Goal: Task Accomplishment & Management: Manage account settings

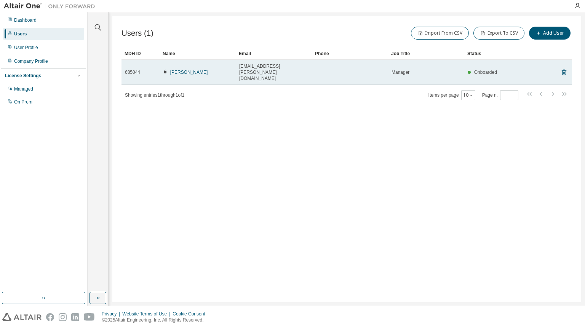
click at [294, 71] on td "[EMAIL_ADDRESS][PERSON_NAME][DOMAIN_NAME]" at bounding box center [274, 72] width 76 height 25
click at [485, 70] on span "Onboarded" at bounding box center [485, 72] width 23 height 5
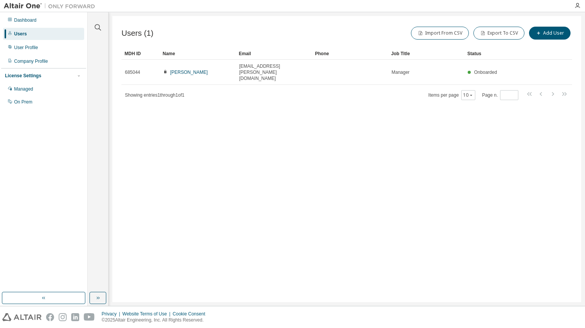
drag, startPoint x: 303, startPoint y: 101, endPoint x: 298, endPoint y: 110, distance: 10.9
click at [298, 110] on div "Users (1) Import From CSV Export To CSV Add User Clear Load Save Save As Field …" at bounding box center [346, 159] width 469 height 286
click at [21, 46] on div "User Profile" at bounding box center [26, 48] width 24 height 6
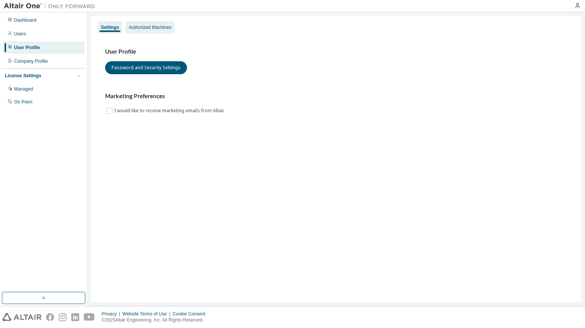
click at [160, 33] on div "Authorized Machines" at bounding box center [150, 27] width 49 height 12
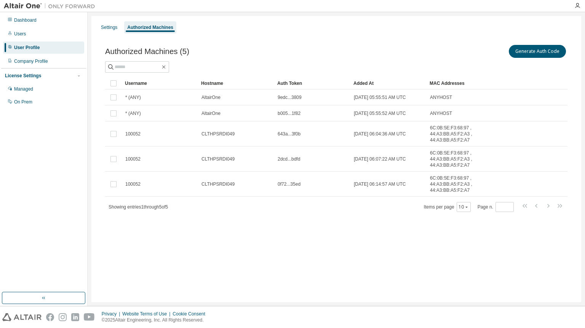
click at [288, 51] on div "Authorized Machines (5) Generate Auth Code" at bounding box center [336, 51] width 462 height 16
